Goal: Find contact information: Find contact information

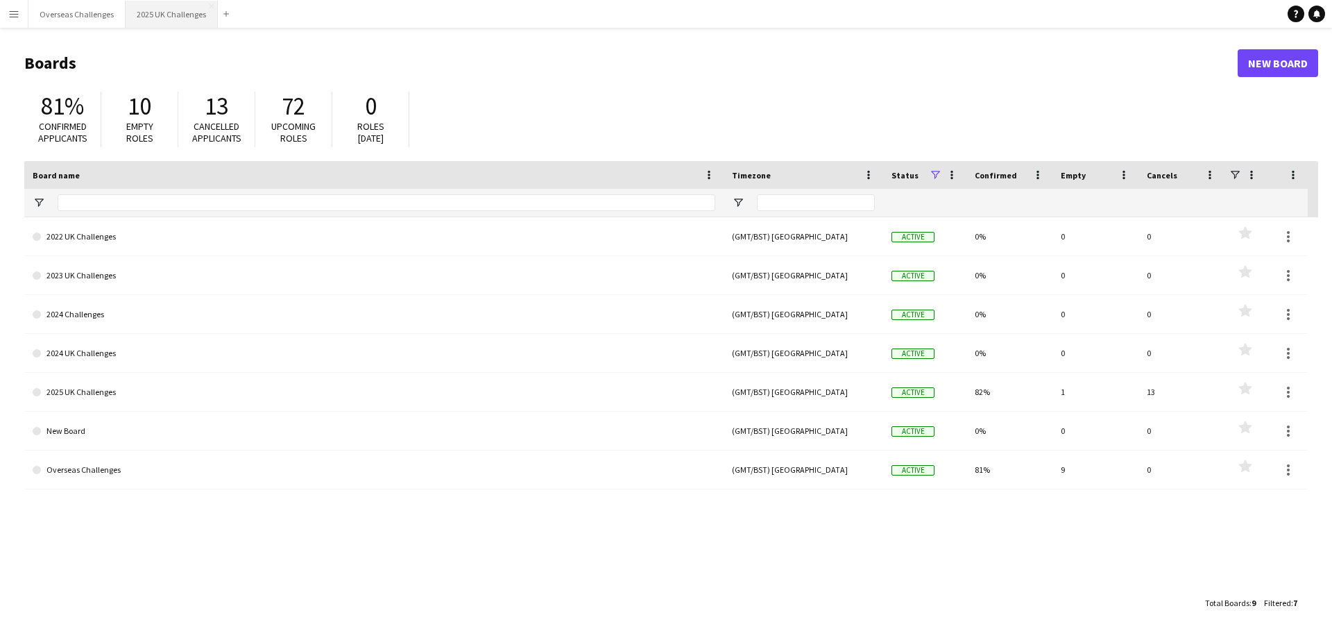
click at [185, 17] on button "2025 UK Challenges Close" at bounding box center [172, 14] width 92 height 27
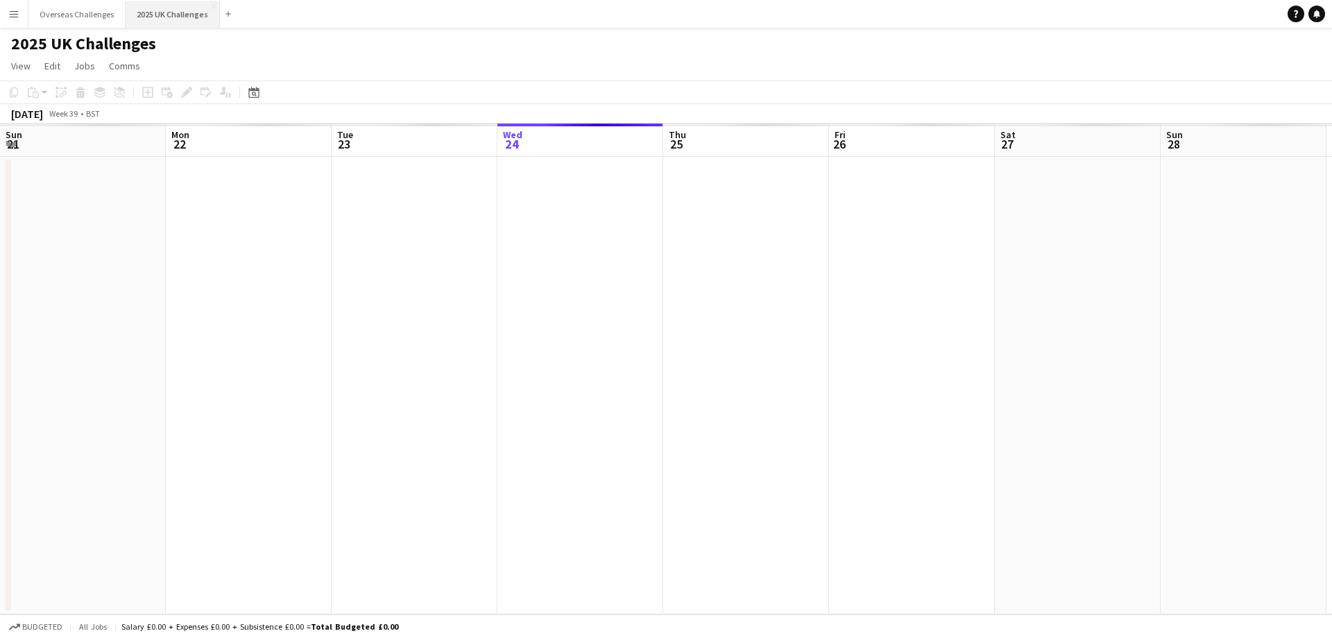
scroll to position [0, 332]
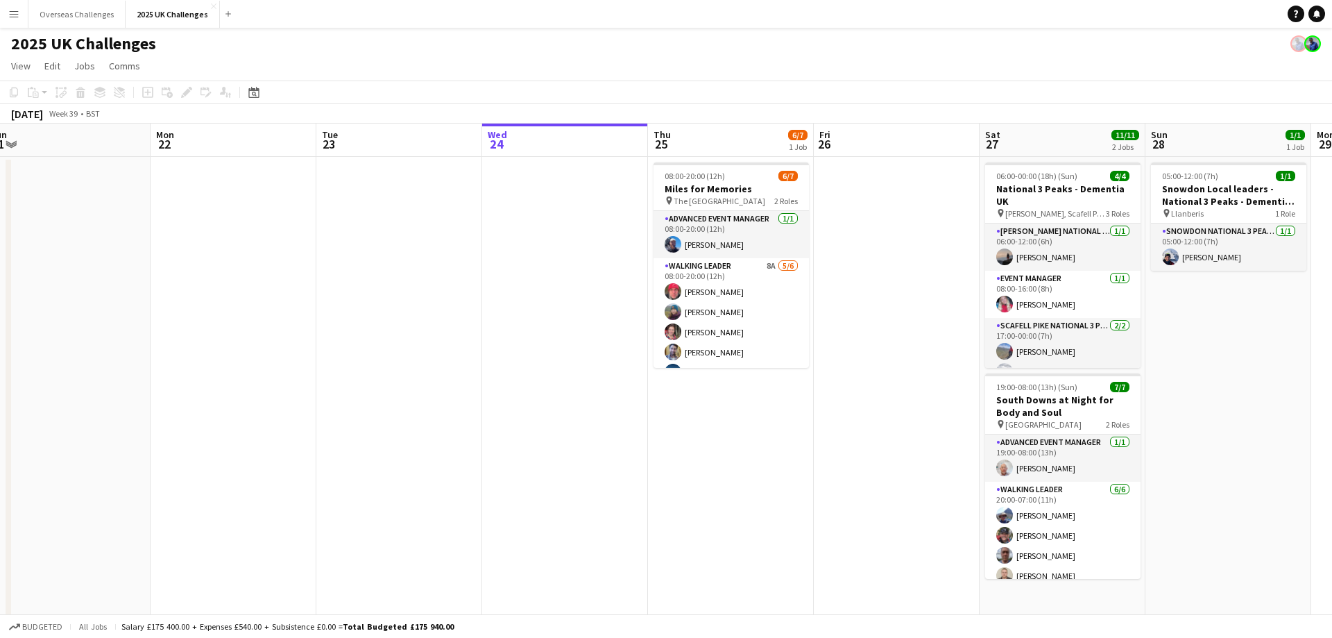
drag, startPoint x: 298, startPoint y: 233, endPoint x: 919, endPoint y: 284, distance: 623.0
click at [975, 287] on app-calendar-viewport "Fri 19 Sat 20 20/25 2 Jobs Sun 21 Mon 22 Tue 23 Wed 24 Thu 25 6/7 1 Job Fri 26 …" at bounding box center [666, 502] width 1332 height 758
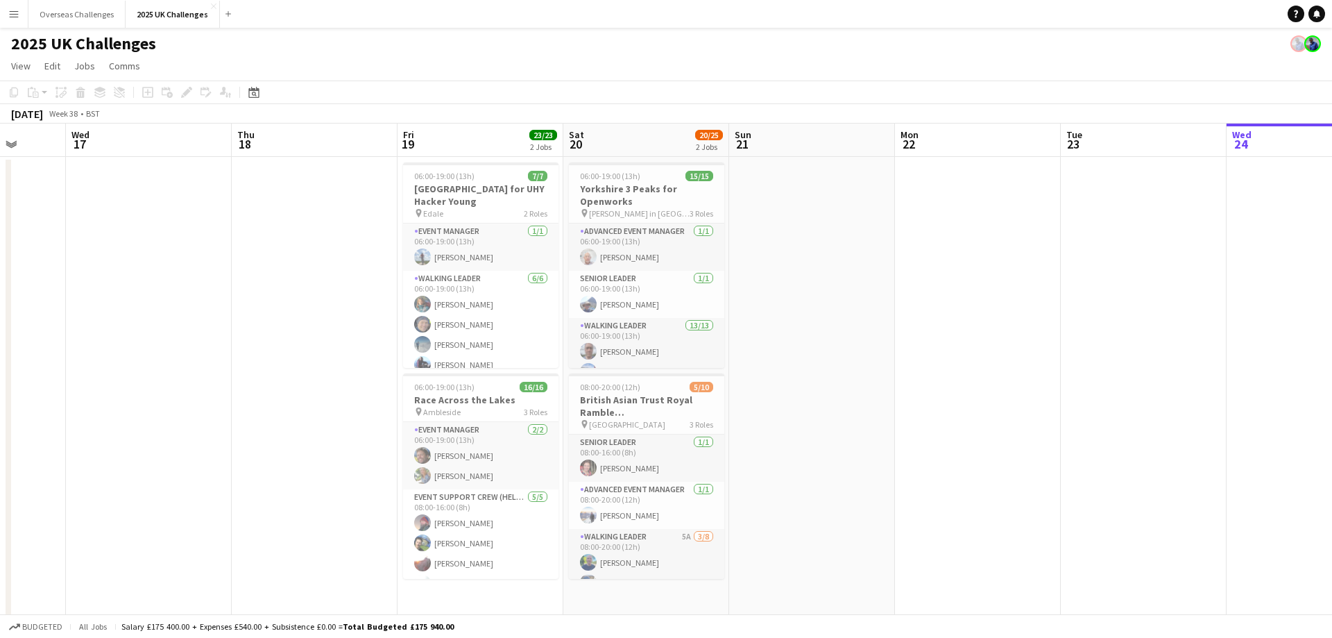
scroll to position [0, 299]
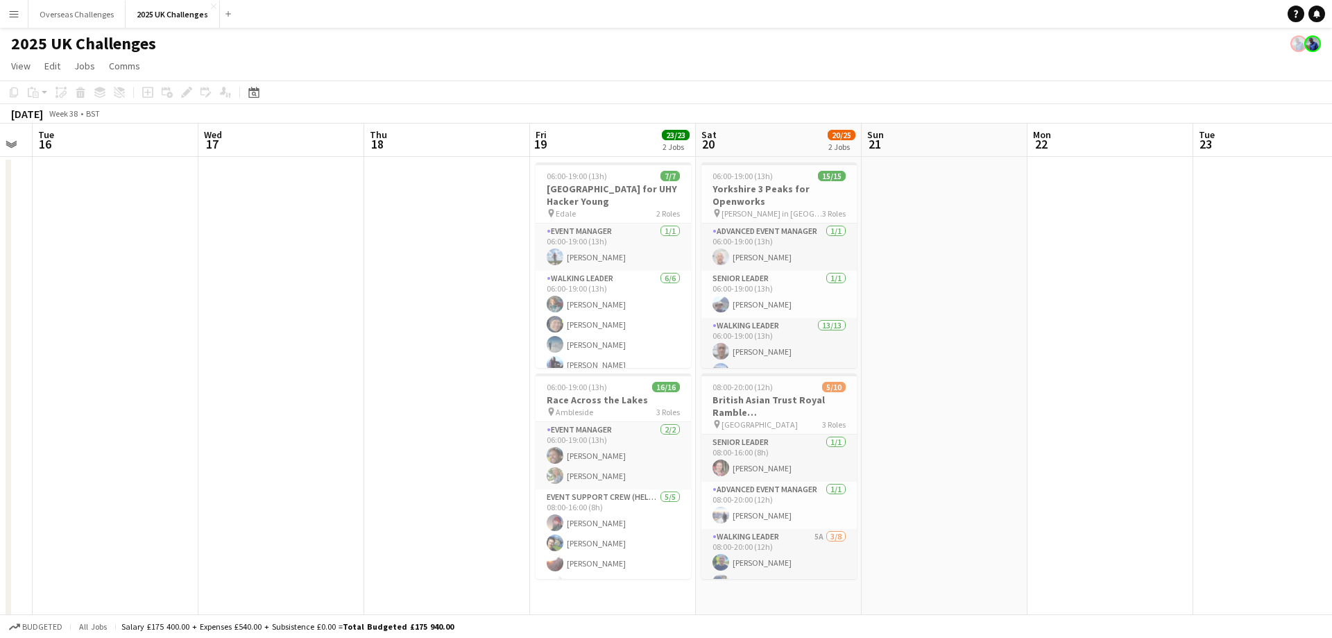
drag, startPoint x: 411, startPoint y: 285, endPoint x: 877, endPoint y: 293, distance: 466.3
click at [877, 293] on app-calendar-viewport "Sun 14 3/3 1 Job Mon 15 Tue 16 Wed 17 Thu 18 Fri 19 23/23 2 Jobs Sat 20 20/25 2…" at bounding box center [666, 502] width 1332 height 758
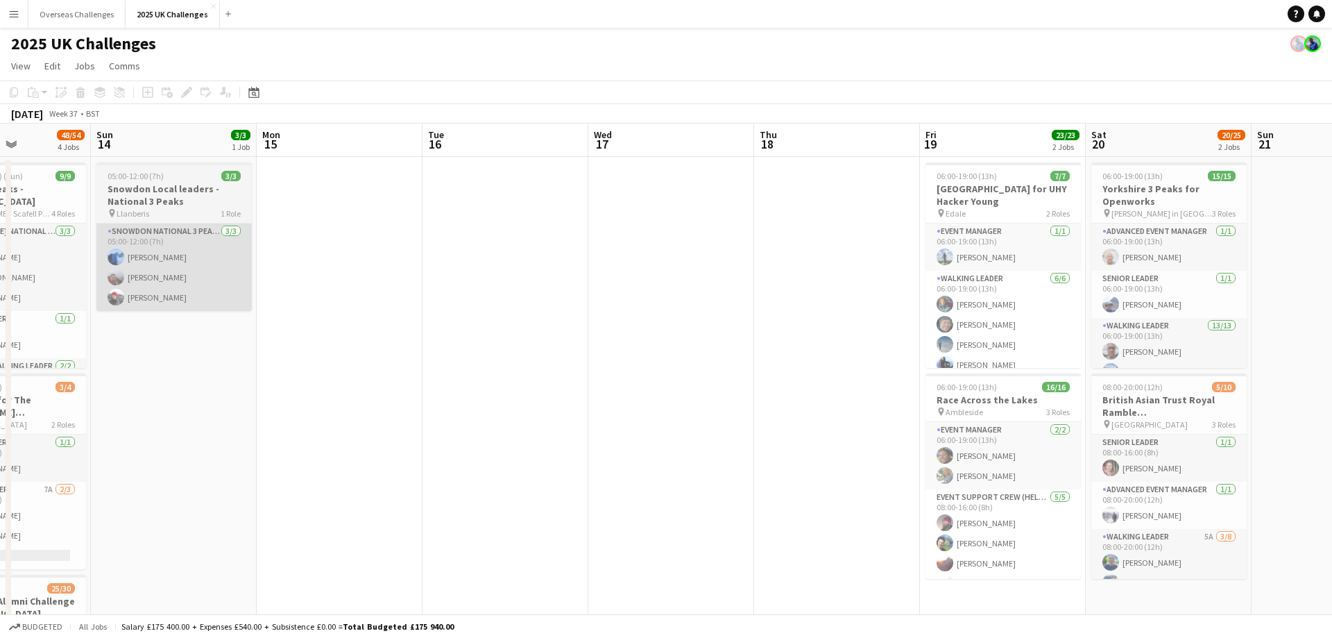
drag, startPoint x: 242, startPoint y: 286, endPoint x: 401, endPoint y: 282, distance: 158.9
click at [910, 295] on app-calendar-viewport "Thu 11 Fri 12 Sat 13 48/54 4 Jobs Sun 14 3/3 1 Job Mon 15 Tue 16 Wed 17 Thu 18 …" at bounding box center [666, 603] width 1332 height 960
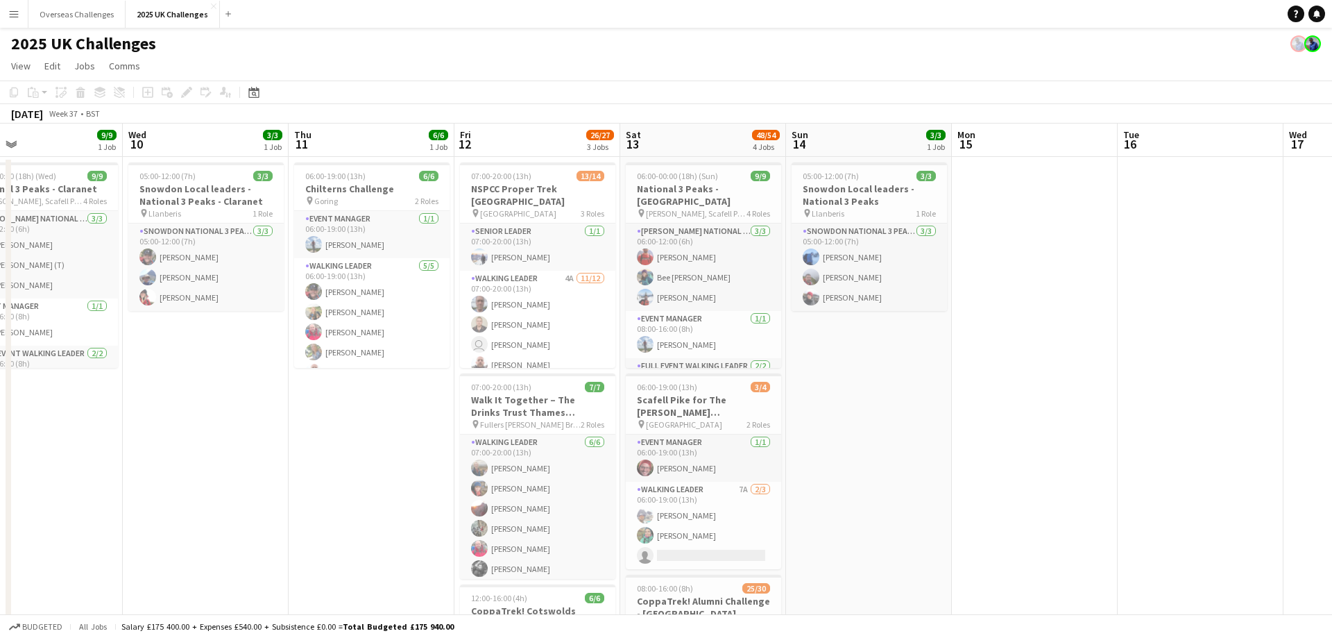
drag, startPoint x: 330, startPoint y: 287, endPoint x: 831, endPoint y: 286, distance: 500.9
click at [831, 286] on app-calendar-viewport "Sun 7 Mon 8 Tue 9 9/9 1 Job Wed 10 3/3 1 Job Thu 11 6/6 1 Job Fri 12 26/27 3 Jo…" at bounding box center [666, 603] width 1332 height 960
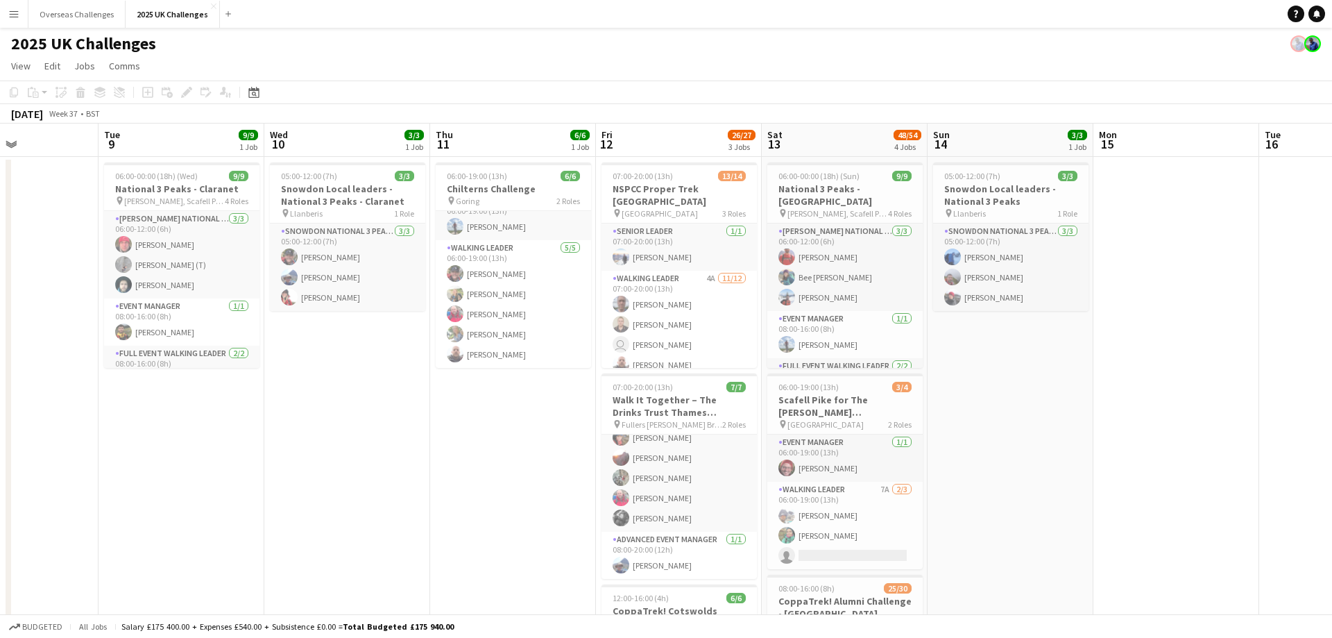
scroll to position [0, 583]
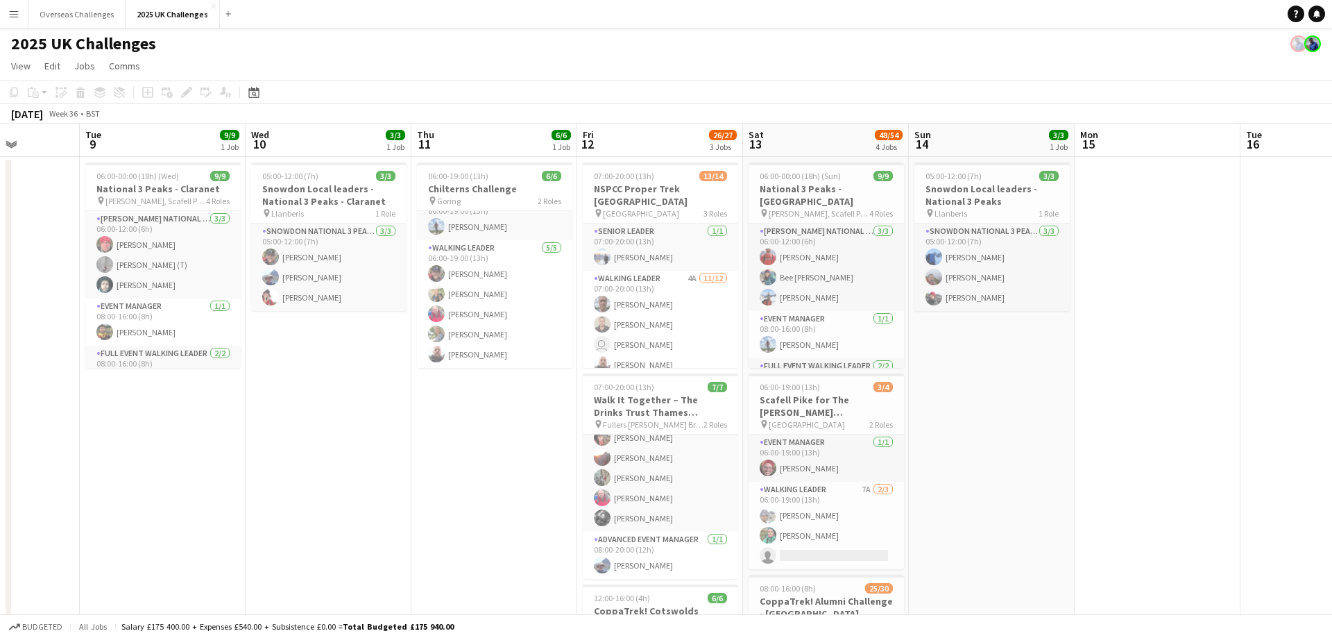
drag, startPoint x: 196, startPoint y: 321, endPoint x: 220, endPoint y: 322, distance: 23.6
click at [220, 322] on app-calendar-viewport "Fri 5 Sat 6 34/34 2 Jobs Sun 7 23/23 2 Jobs Mon 8 Tue 9 9/9 1 Job Wed 10 3/3 1 …" at bounding box center [666, 603] width 1332 height 960
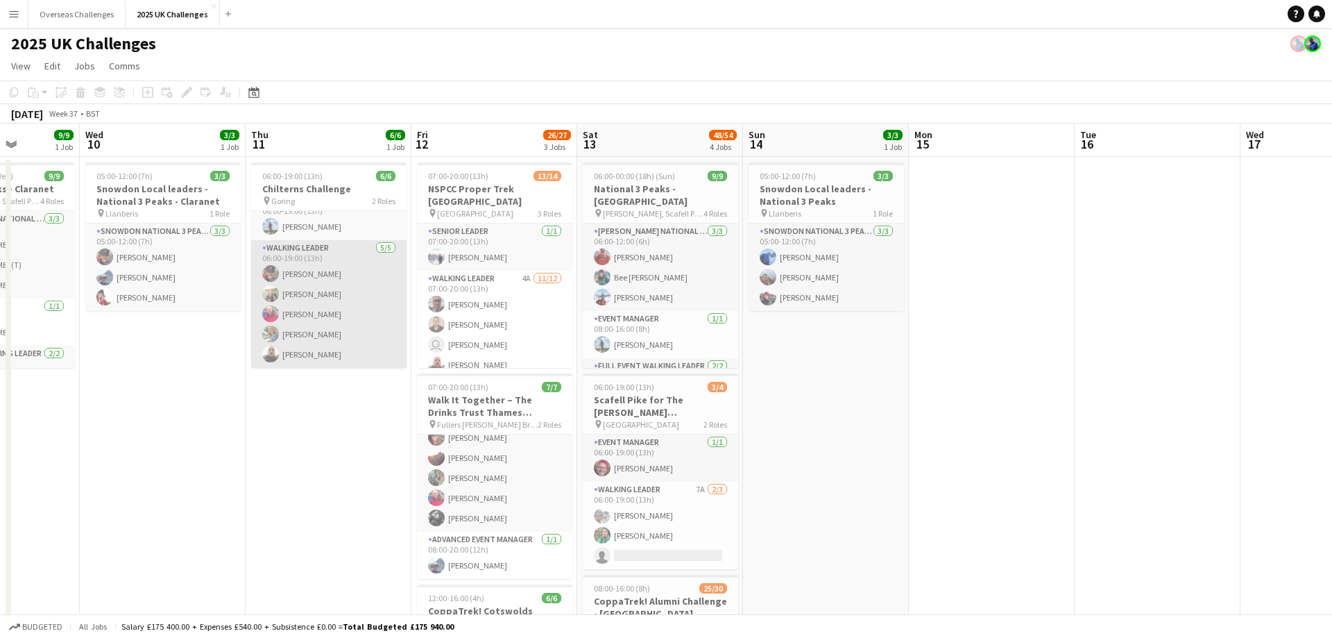
click at [344, 298] on app-card-role "Walking Leader [DATE] 06:00-19:00 (13h) [PERSON_NAME] [PERSON_NAME] [PERSON_NAM…" at bounding box center [328, 304] width 155 height 128
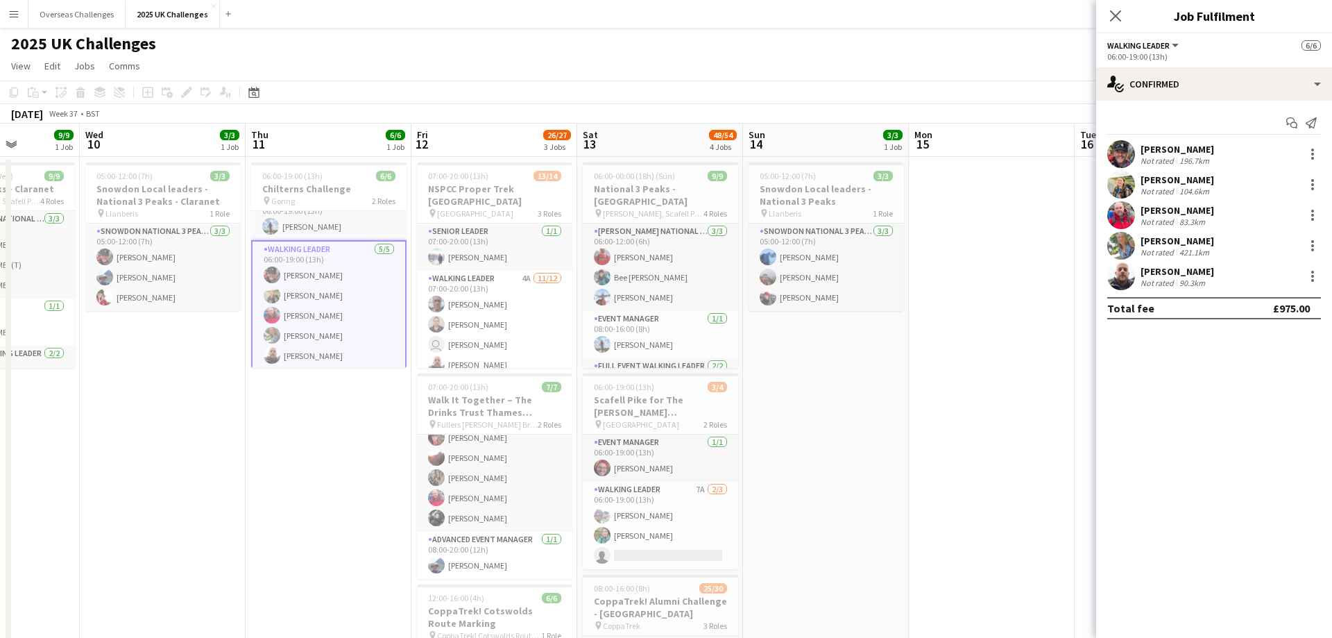
click at [1195, 181] on div "[PERSON_NAME]" at bounding box center [1178, 179] width 74 height 12
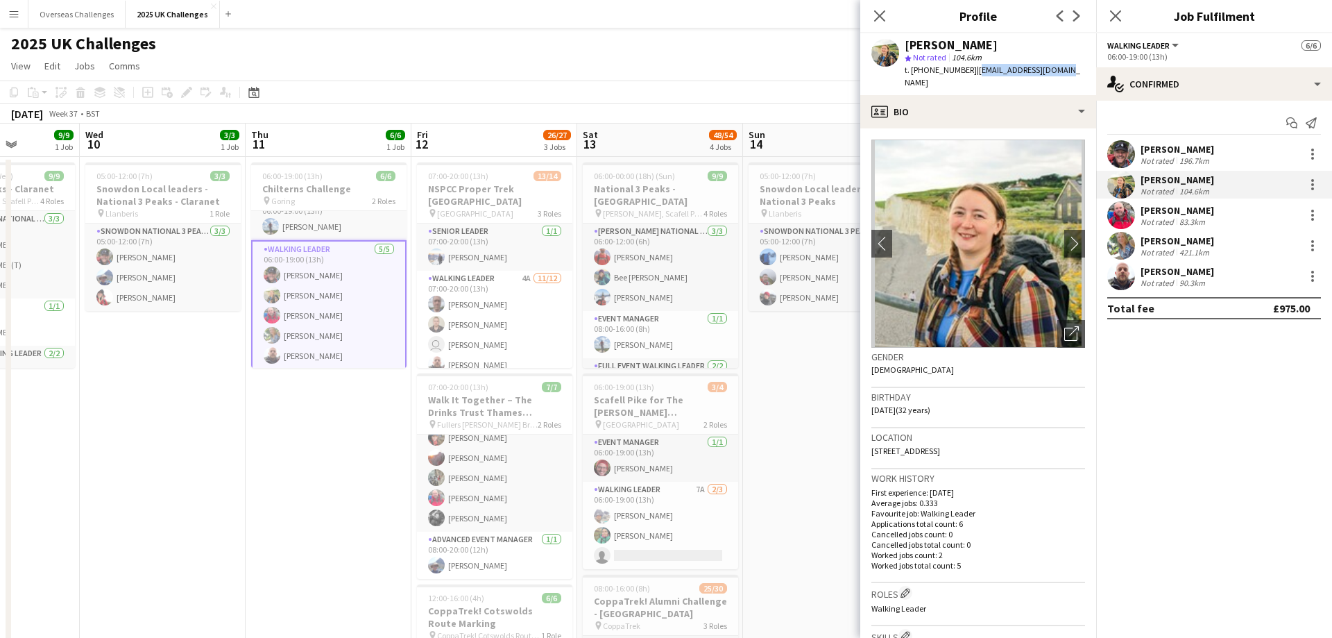
drag, startPoint x: 1059, startPoint y: 71, endPoint x: 973, endPoint y: 71, distance: 86.7
click at [973, 71] on span "| [EMAIL_ADDRESS][DOMAIN_NAME]" at bounding box center [993, 76] width 176 height 23
copy span "[EMAIL_ADDRESS][DOMAIN_NAME]"
click at [300, 354] on app-card-role "Walking Leader [DATE] 06:00-19:00 (13h) [PERSON_NAME] [PERSON_NAME] [PERSON_NAM…" at bounding box center [328, 305] width 155 height 130
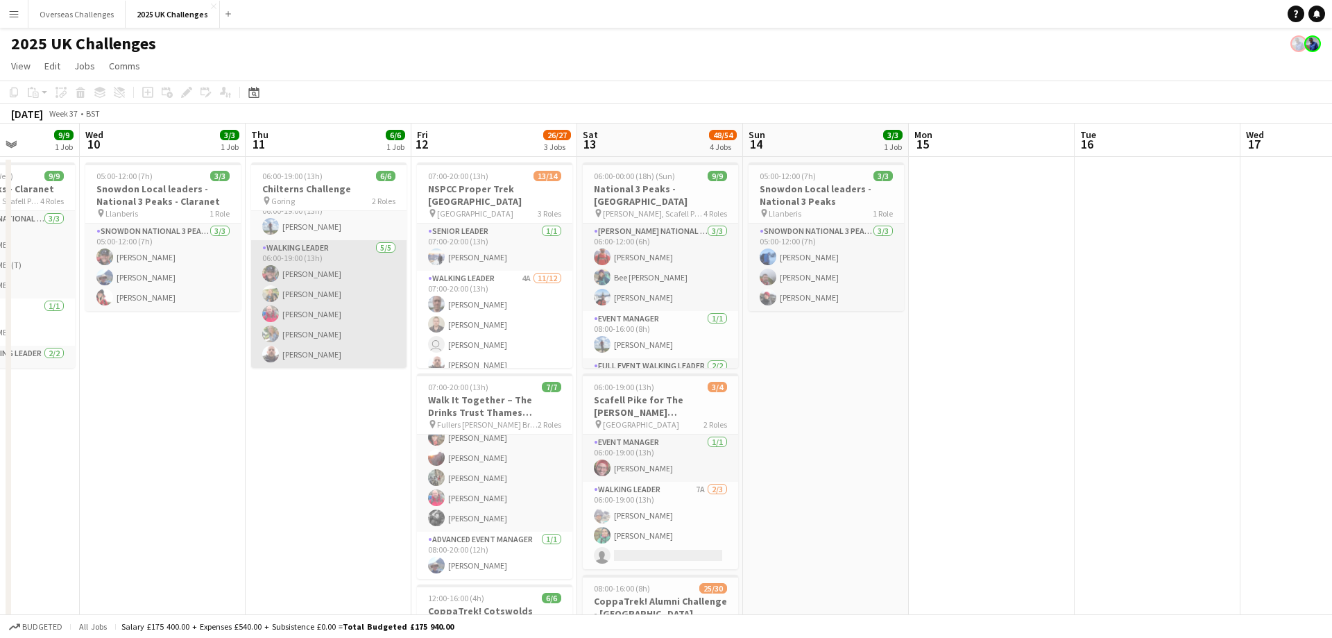
click at [300, 356] on app-card-role "Walking Leader [DATE] 06:00-19:00 (13h) [PERSON_NAME] [PERSON_NAME] [PERSON_NAM…" at bounding box center [328, 304] width 155 height 128
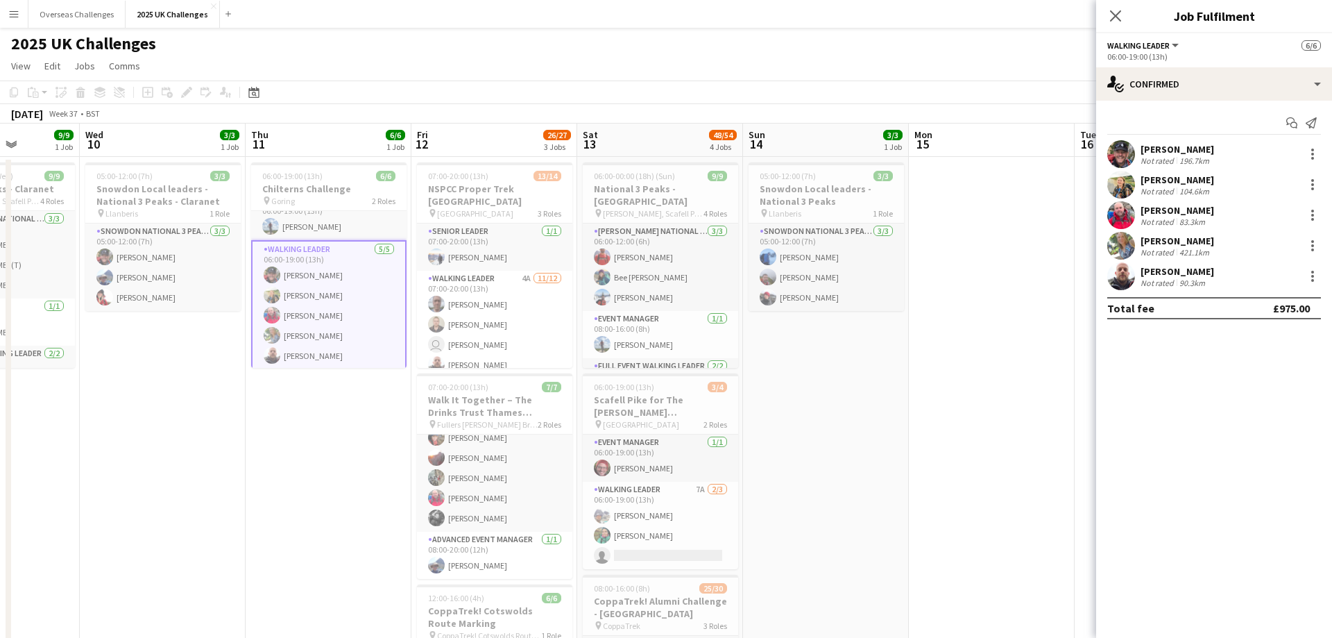
click at [1191, 270] on div "[PERSON_NAME]" at bounding box center [1178, 271] width 74 height 12
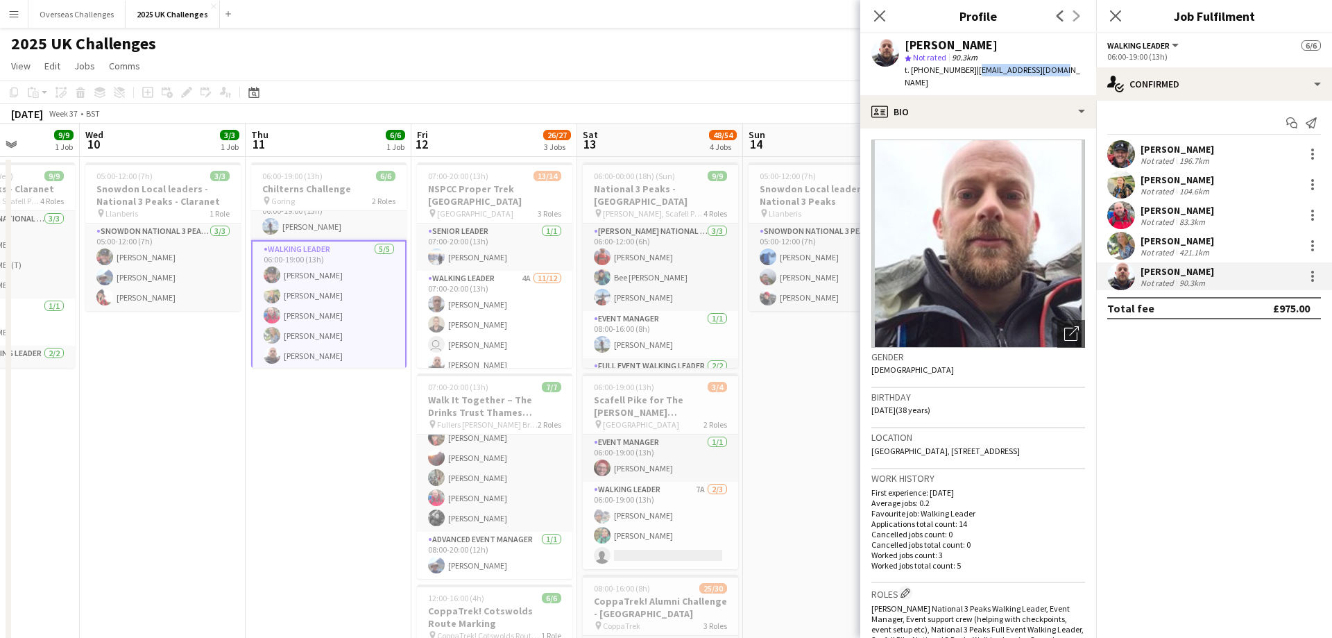
drag, startPoint x: 1055, startPoint y: 75, endPoint x: 975, endPoint y: 71, distance: 79.2
click at [975, 71] on span "| [EMAIL_ADDRESS][DOMAIN_NAME]" at bounding box center [993, 76] width 176 height 23
copy span "[EMAIL_ADDRESS][DOMAIN_NAME]"
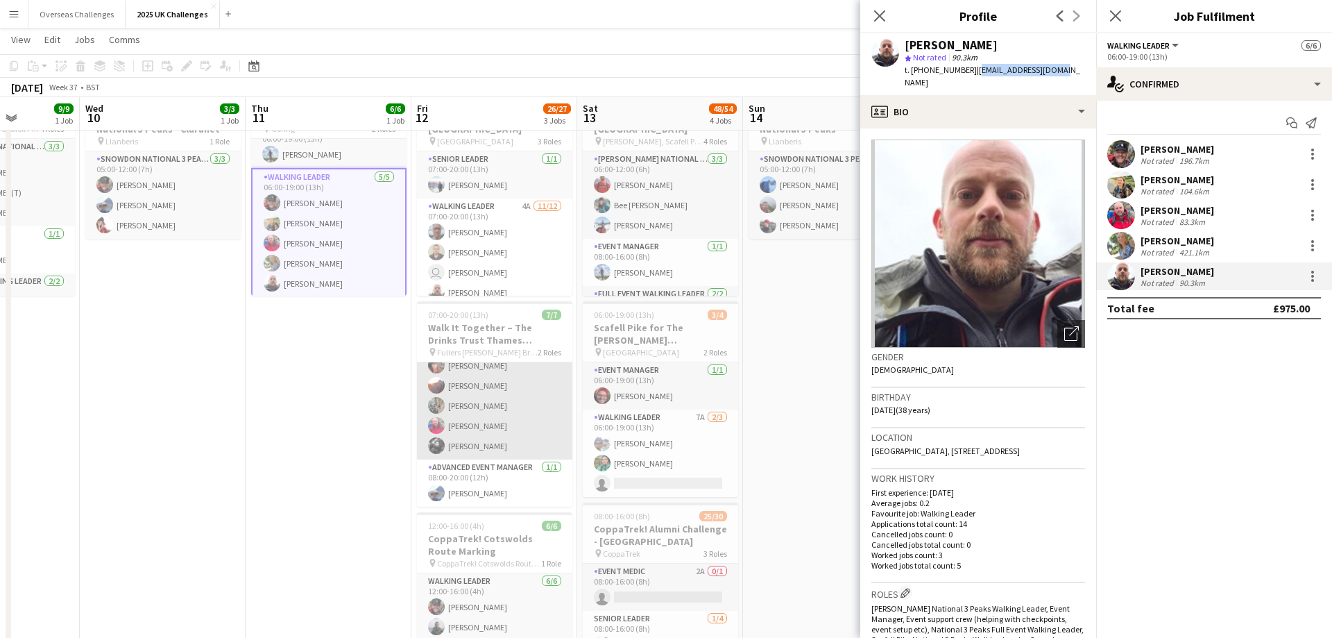
click at [491, 439] on app-card-role "Walking Leader [DATE] 07:00-20:00 (13h) [PERSON_NAME] [PERSON_NAME] [PERSON_NAM…" at bounding box center [494, 386] width 155 height 148
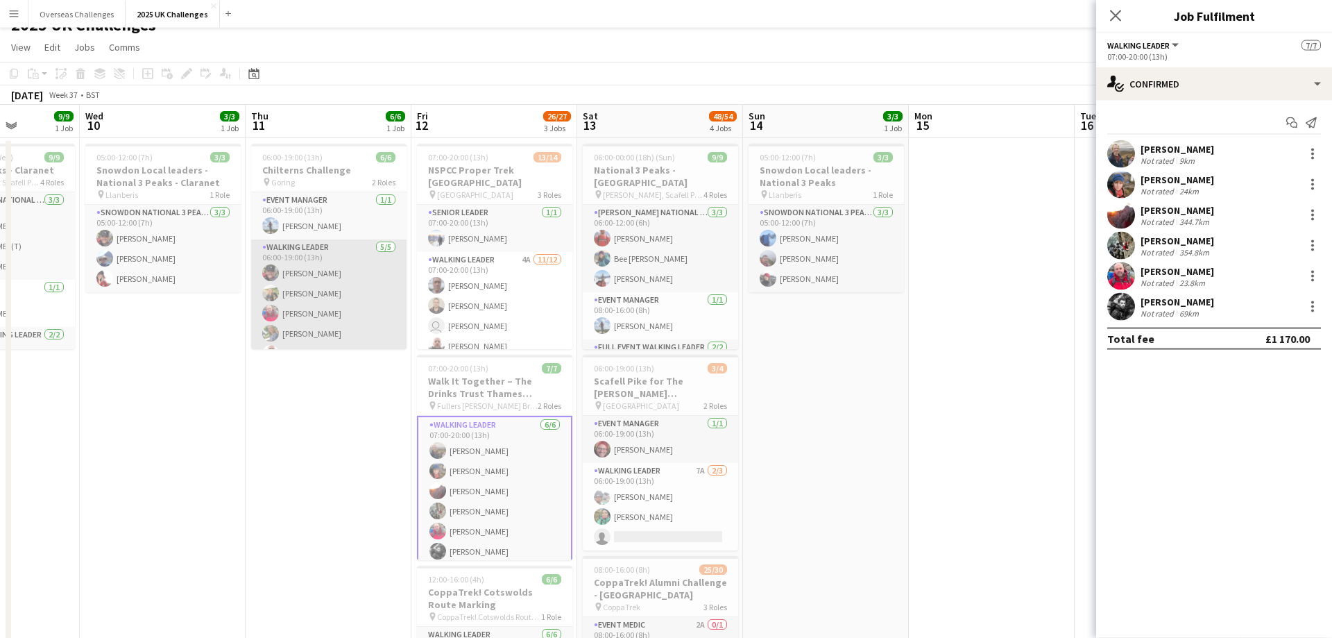
scroll to position [0, 0]
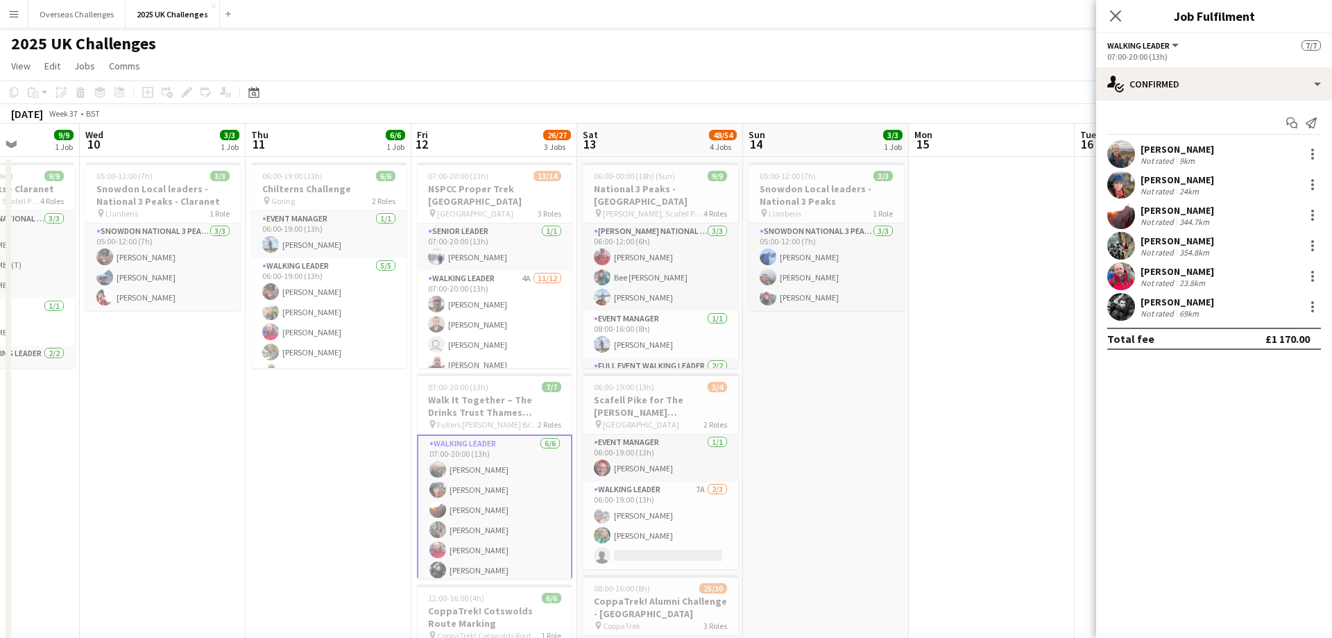
click at [484, 487] on app-card-role "Walking Leader [DATE] 07:00-20:00 (13h) [PERSON_NAME] [PERSON_NAME] [PERSON_NAM…" at bounding box center [494, 509] width 155 height 151
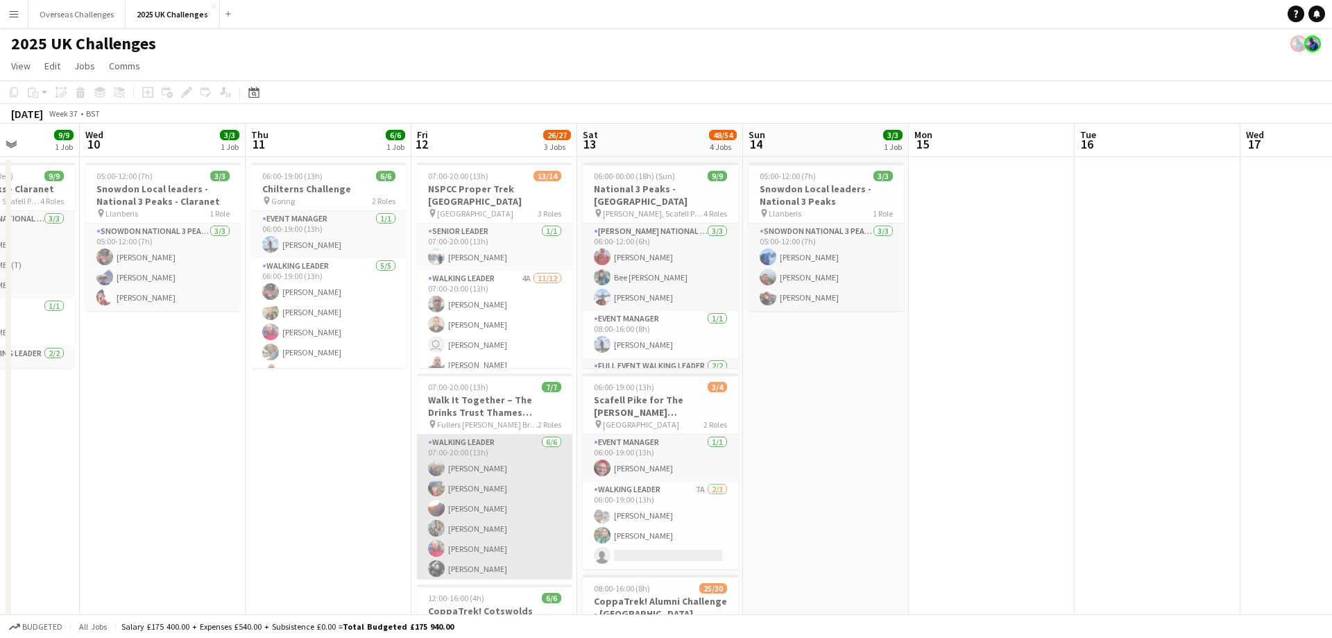
click at [451, 491] on app-card-role "Walking Leader [DATE] 07:00-20:00 (13h) [PERSON_NAME] [PERSON_NAME] [PERSON_NAM…" at bounding box center [494, 508] width 155 height 148
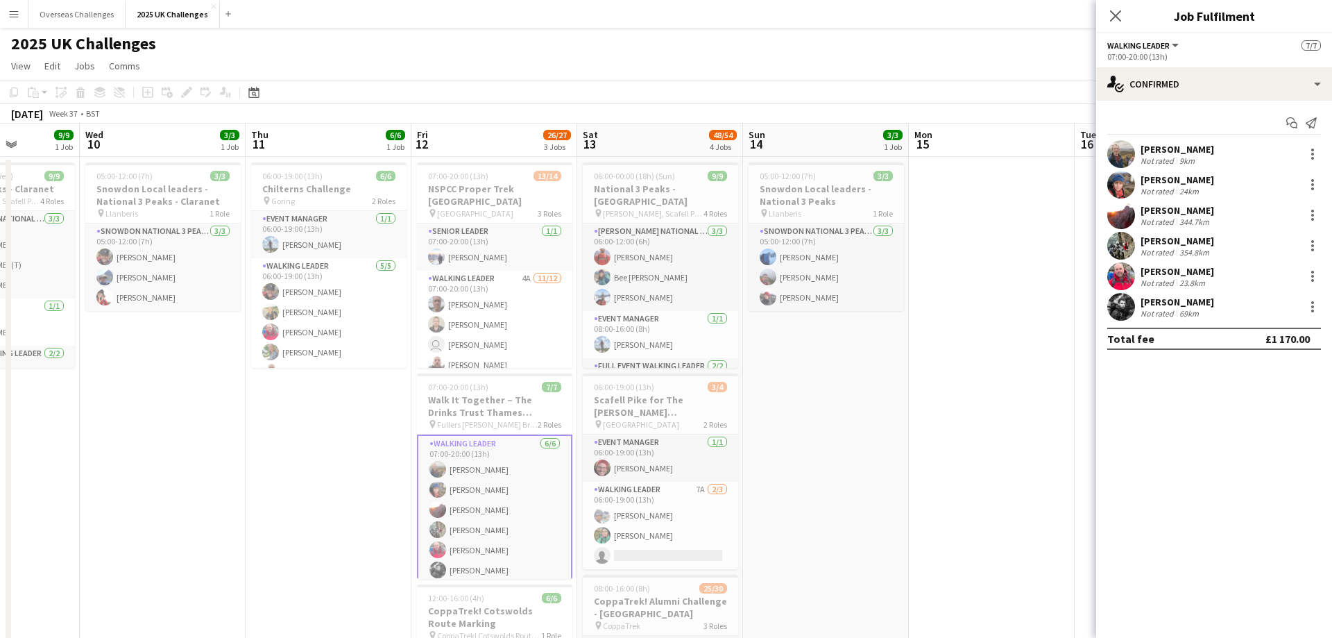
click at [1166, 182] on div "[PERSON_NAME]" at bounding box center [1178, 179] width 74 height 12
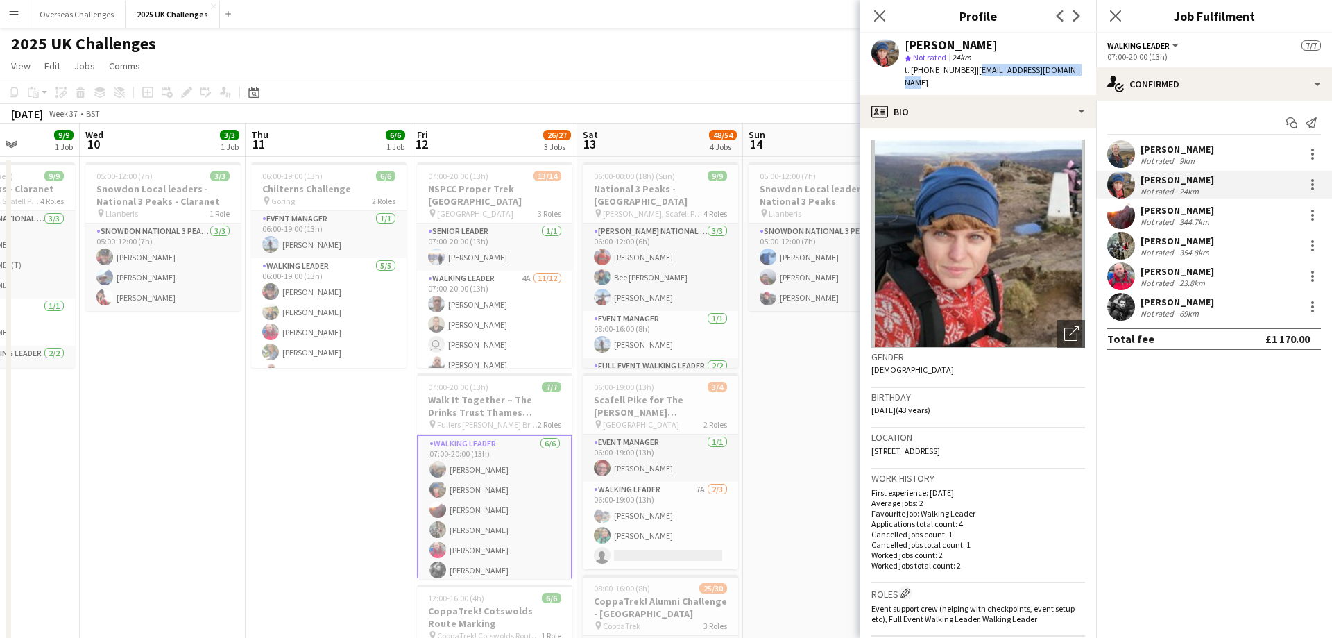
drag, startPoint x: 1069, startPoint y: 69, endPoint x: 973, endPoint y: 71, distance: 96.5
click at [973, 71] on span "| [EMAIL_ADDRESS][DOMAIN_NAME]" at bounding box center [993, 76] width 176 height 23
copy span "[EMAIL_ADDRESS][DOMAIN_NAME]"
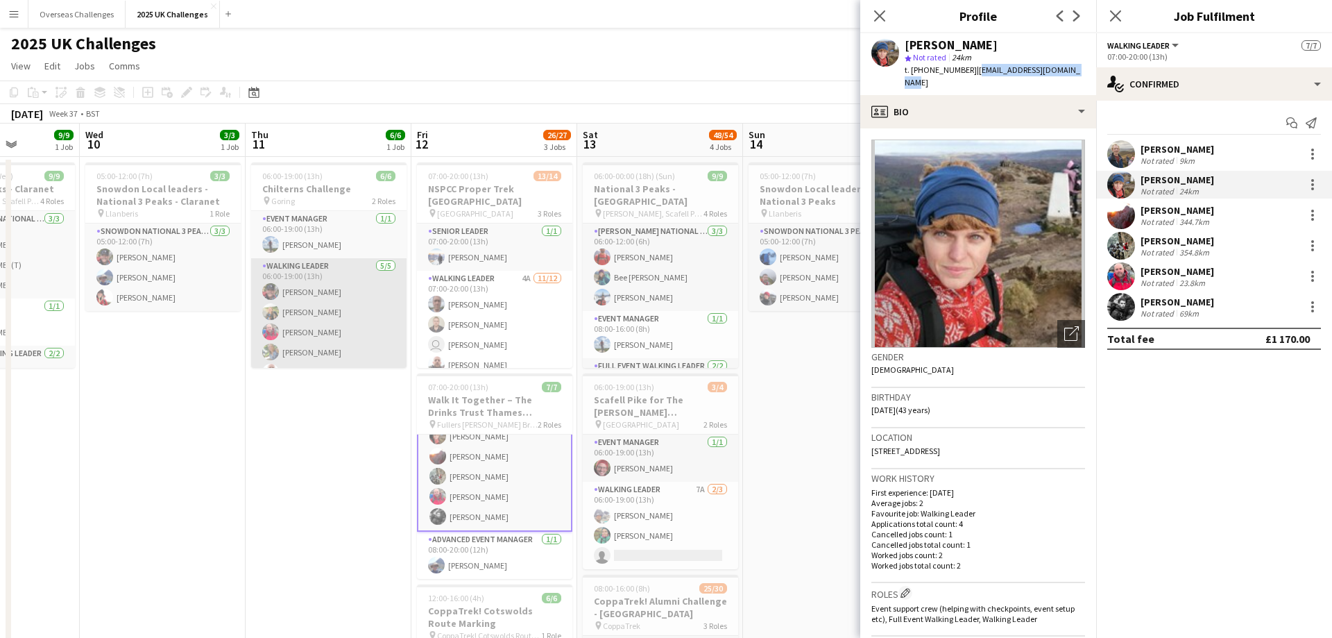
scroll to position [18, 0]
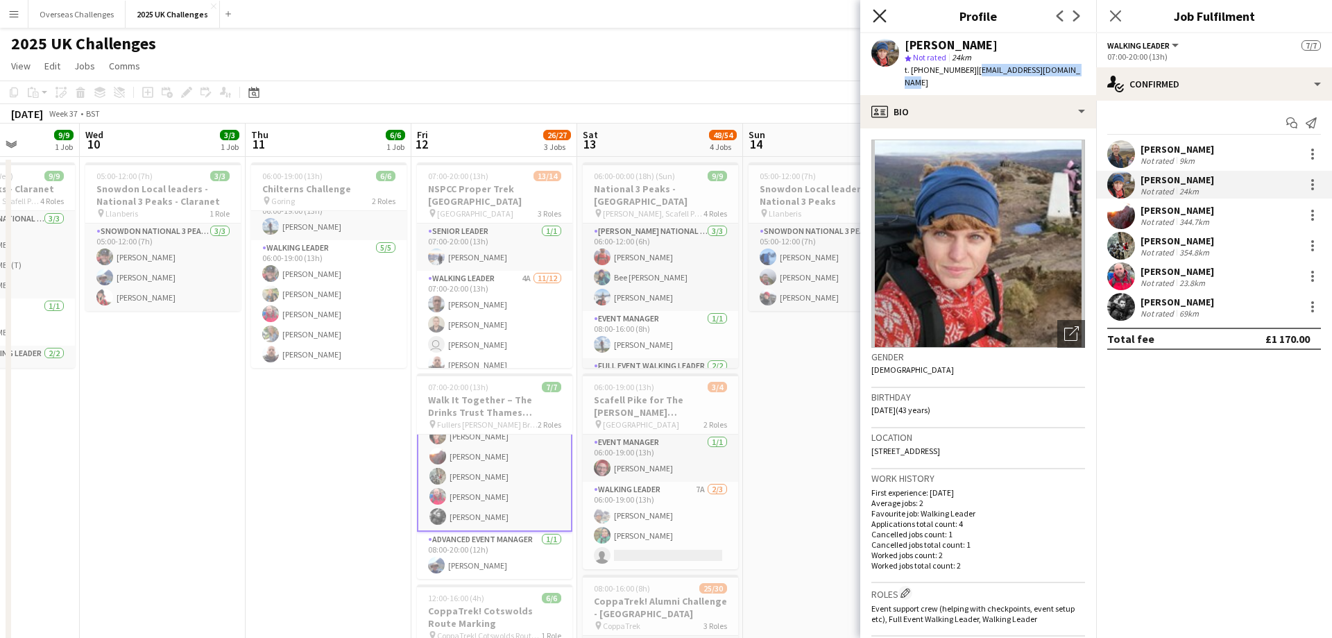
click at [877, 19] on icon at bounding box center [879, 15] width 13 height 13
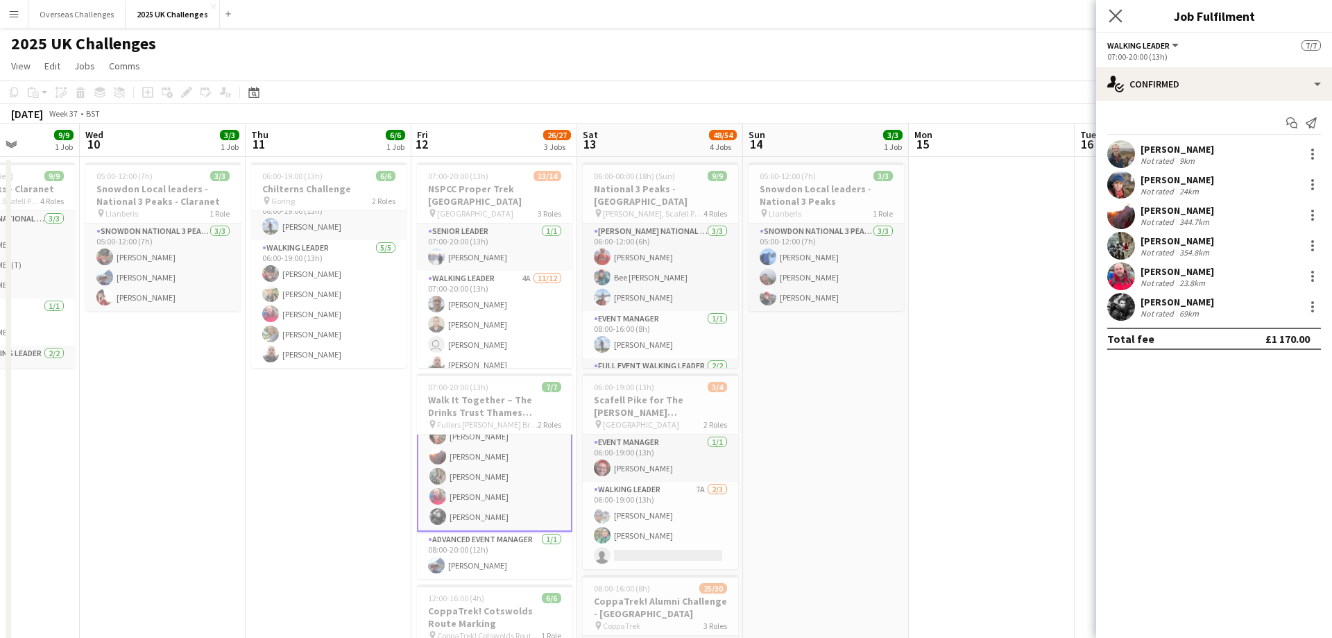
click at [1112, 22] on icon "Close pop-in" at bounding box center [1115, 15] width 13 height 13
